Goal: Information Seeking & Learning: Learn about a topic

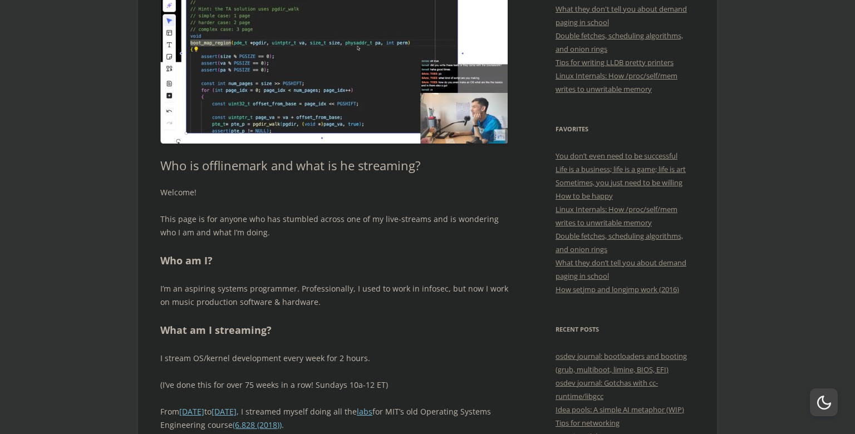
scroll to position [317, 0]
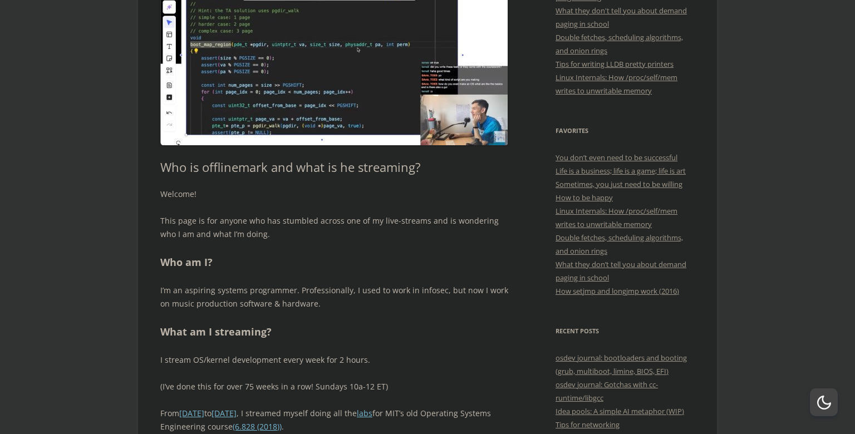
click at [275, 284] on p "I’m an aspiring systems programmer. Professionally, I used to work in infosec, …" at bounding box center [334, 297] width 348 height 27
click at [338, 284] on p "I’m an aspiring systems programmer. Professionally, I used to work in infosec, …" at bounding box center [334, 297] width 348 height 27
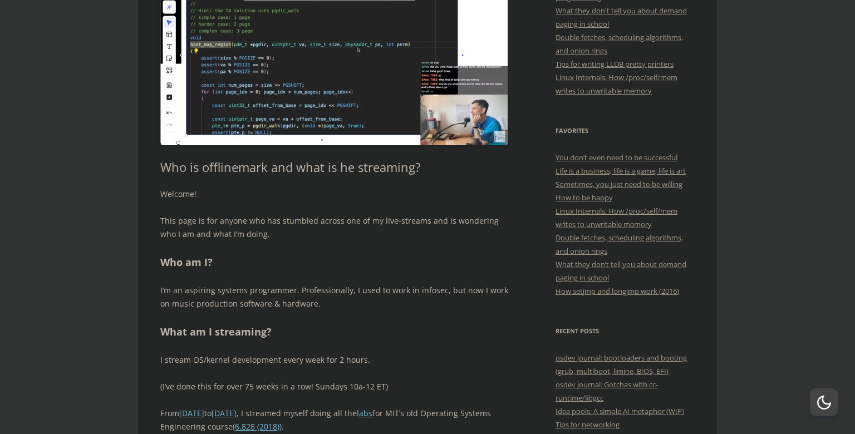
click at [403, 284] on p "I’m an aspiring systems programmer. Professionally, I used to work in infosec, …" at bounding box center [334, 297] width 348 height 27
click at [464, 284] on p "I’m an aspiring systems programmer. Professionally, I used to work in infosec, …" at bounding box center [334, 297] width 348 height 27
click at [467, 284] on p "I’m an aspiring systems programmer. Professionally, I used to work in infosec, …" at bounding box center [334, 297] width 348 height 27
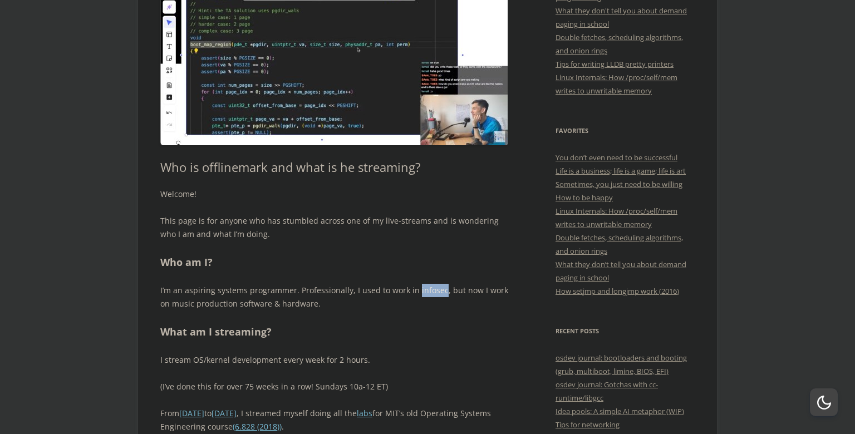
click at [467, 284] on p "I’m an aspiring systems programmer. Professionally, I used to work in infosec, …" at bounding box center [334, 297] width 348 height 27
click at [302, 284] on p "I’m an aspiring systems programmer. Professionally, I used to work in infosec, …" at bounding box center [334, 297] width 348 height 27
click at [348, 284] on p "I’m an aspiring systems programmer. Professionally, I used to work in infosec, …" at bounding box center [334, 297] width 348 height 27
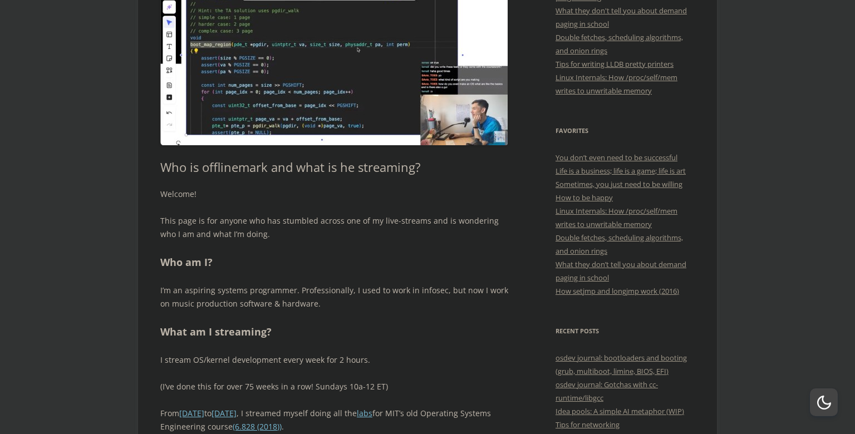
click at [390, 284] on p "I’m an aspiring systems programmer. Professionally, I used to work in infosec, …" at bounding box center [334, 297] width 348 height 27
click at [254, 253] on div "Welcome! This page is for anyone who has stumbled across one of my live-streams…" at bounding box center [334, 412] width 348 height 449
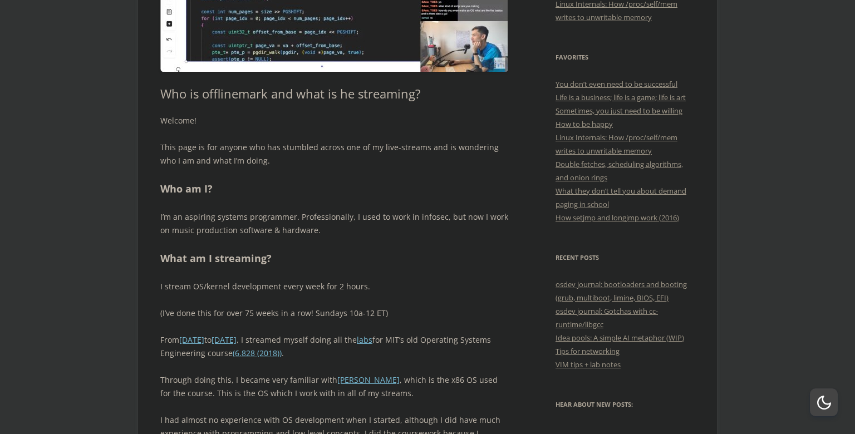
click at [268, 280] on p "I stream OS/kernel development every week for 2 hours." at bounding box center [334, 286] width 348 height 13
click at [311, 280] on p "I stream OS/kernel development every week for 2 hours." at bounding box center [334, 286] width 348 height 13
click at [341, 280] on p "I stream OS/kernel development every week for 2 hours." at bounding box center [334, 286] width 348 height 13
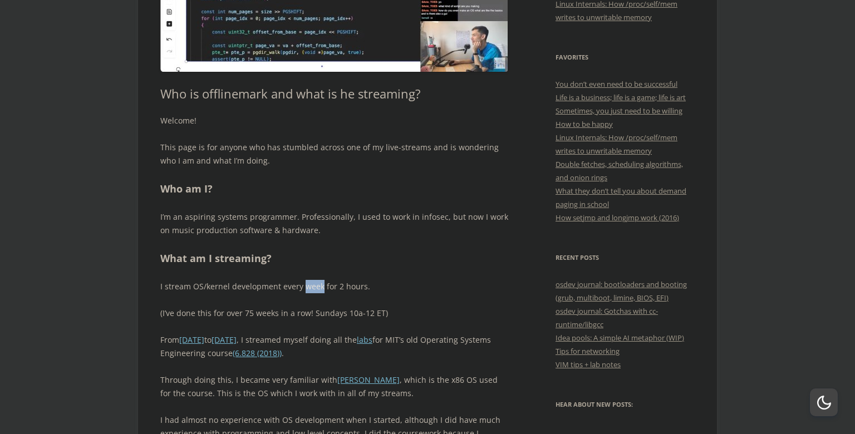
click at [341, 280] on p "I stream OS/kernel development every week for 2 hours." at bounding box center [334, 286] width 348 height 13
click at [302, 307] on p "(I’ve done this for over 75 weeks in a row! Sundays 10a-12 ET)" at bounding box center [334, 313] width 348 height 13
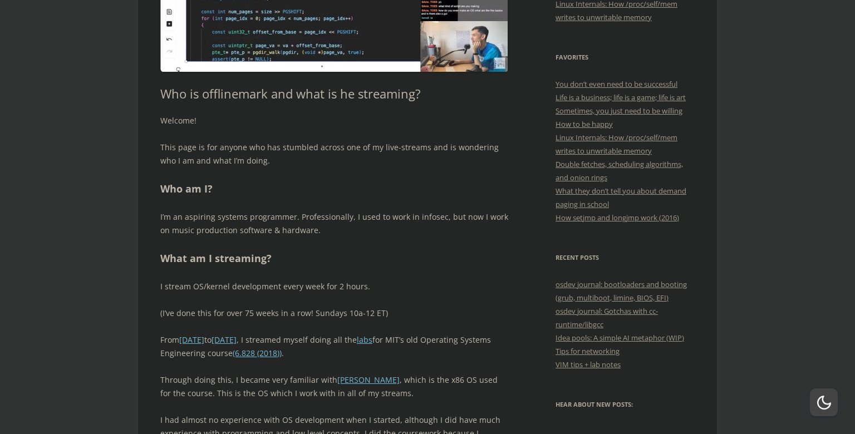
click at [262, 307] on p "(I’ve done this for over 75 weeks in a row! Sundays 10a-12 ET)" at bounding box center [334, 313] width 348 height 13
click at [295, 307] on p "(I’ve done this for over 75 weeks in a row! Sundays 10a-12 ET)" at bounding box center [334, 313] width 348 height 13
click at [361, 307] on p "(I’ve done this for over 75 weeks in a row! Sundays 10a-12 ET)" at bounding box center [334, 313] width 348 height 13
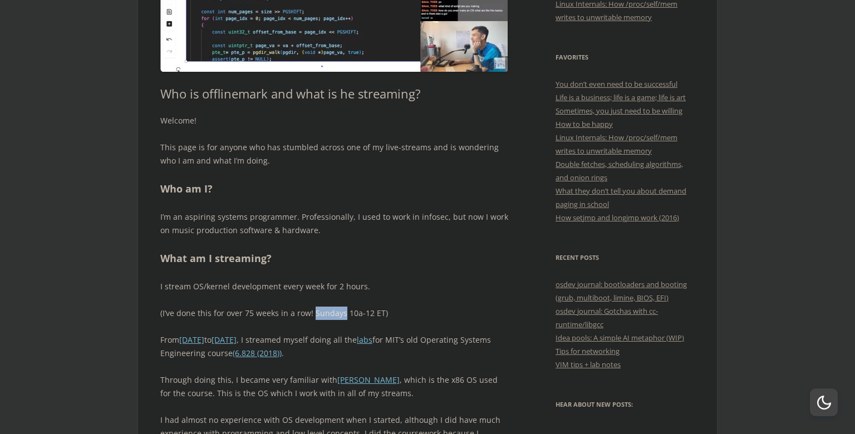
click at [361, 307] on p "(I’ve done this for over 75 weeks in a row! Sundays 10a-12 ET)" at bounding box center [334, 313] width 348 height 13
click at [394, 307] on p "(I’ve done this for over 75 weeks in a row! Sundays 10a-12 ET)" at bounding box center [334, 313] width 348 height 13
click at [416, 263] on div "Welcome! This page is for anyone who has stumbled across one of my live-streams…" at bounding box center [334, 338] width 348 height 449
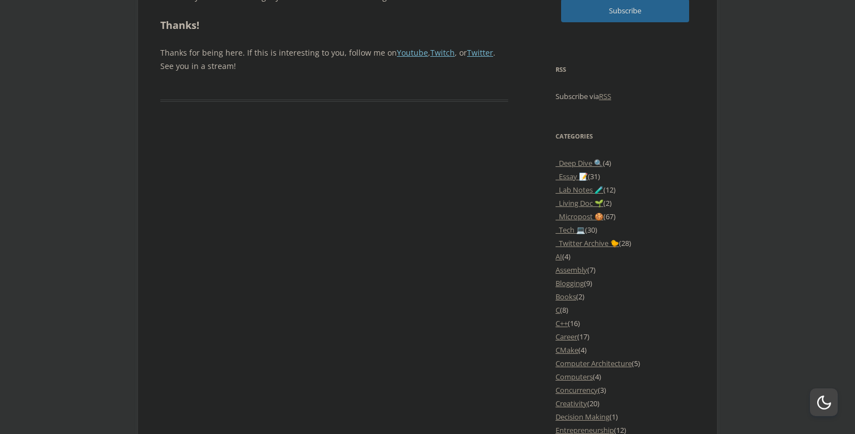
scroll to position [883, 0]
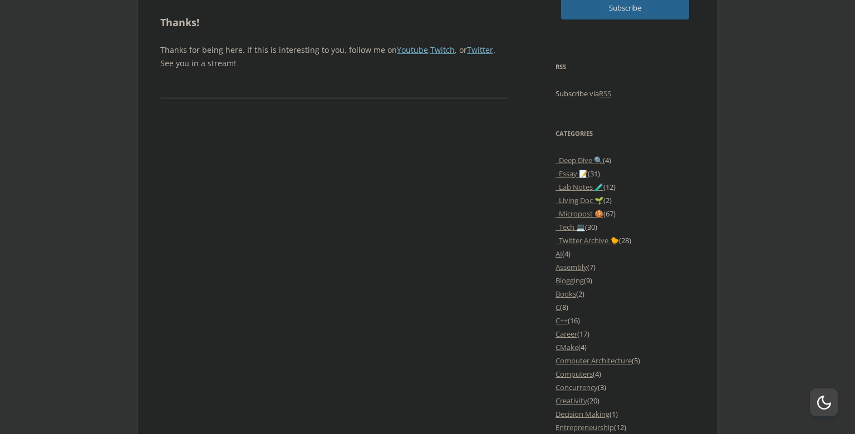
click at [590, 167] on li "_Deep Dive 🔍 (4)" at bounding box center [624, 160] width 139 height 13
click at [572, 165] on link "_Deep Dive 🔍" at bounding box center [578, 160] width 47 height 10
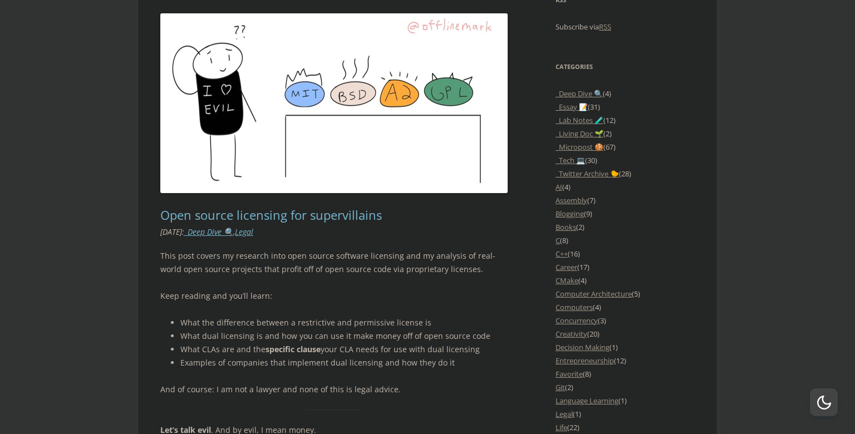
scroll to position [935, 0]
